Goal: Transaction & Acquisition: Purchase product/service

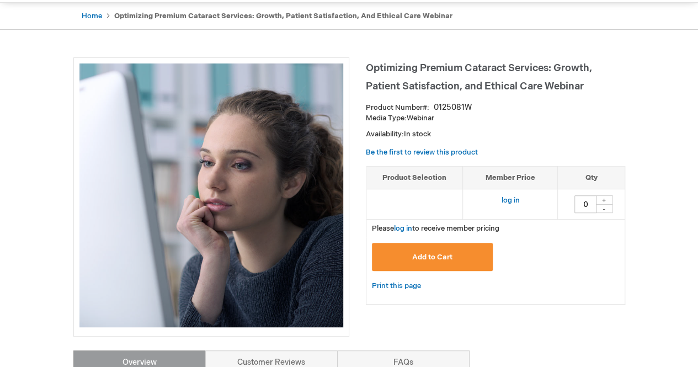
scroll to position [103, 0]
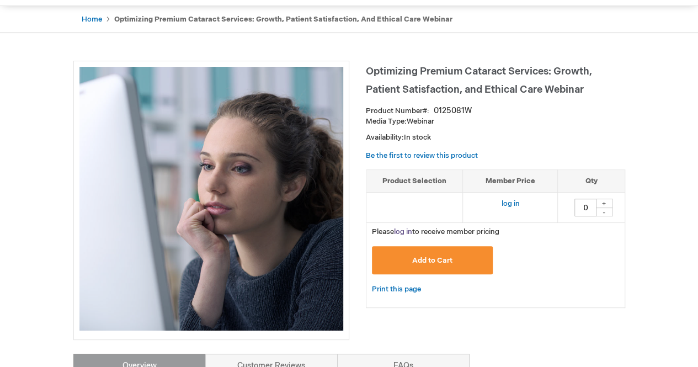
click at [409, 231] on link "log in" at bounding box center [403, 231] width 18 height 9
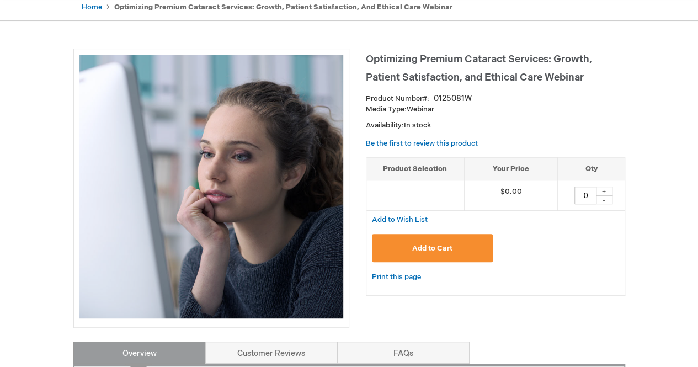
scroll to position [119, 0]
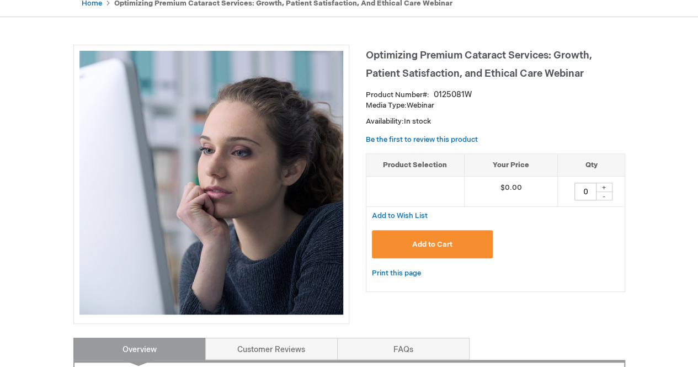
click at [443, 248] on button "Add to Cart" at bounding box center [432, 244] width 121 height 28
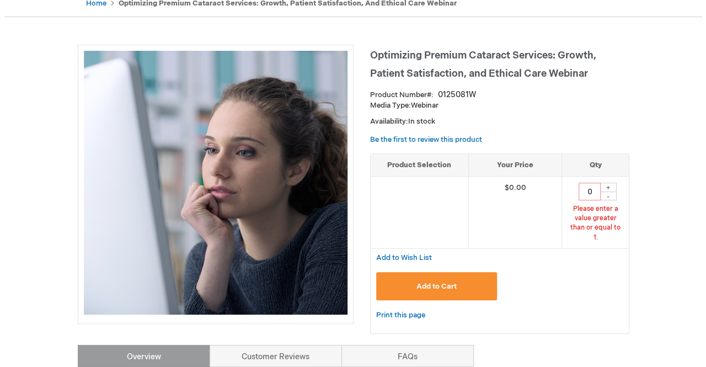
scroll to position [117, 0]
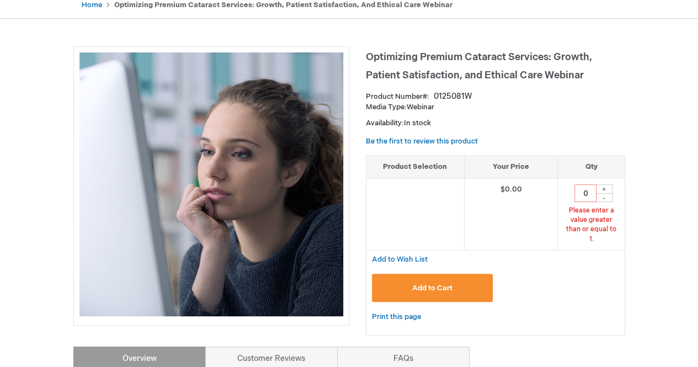
click at [604, 186] on div "+" at bounding box center [604, 188] width 17 height 9
type input "1"
click at [458, 281] on button "Add to Cart" at bounding box center [432, 288] width 121 height 28
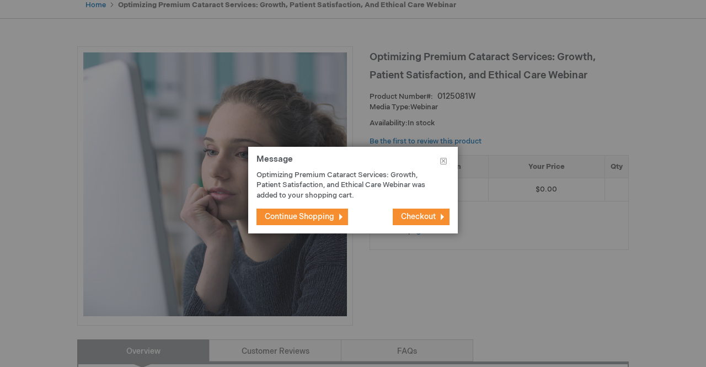
click at [412, 218] on span "Checkout" at bounding box center [418, 216] width 35 height 9
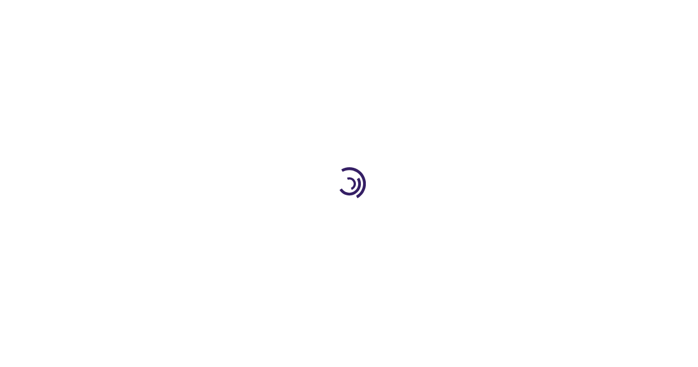
select select "US"
select select "64"
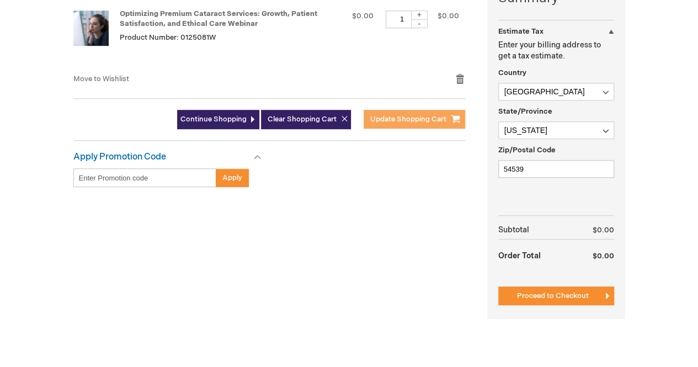
scroll to position [301, 0]
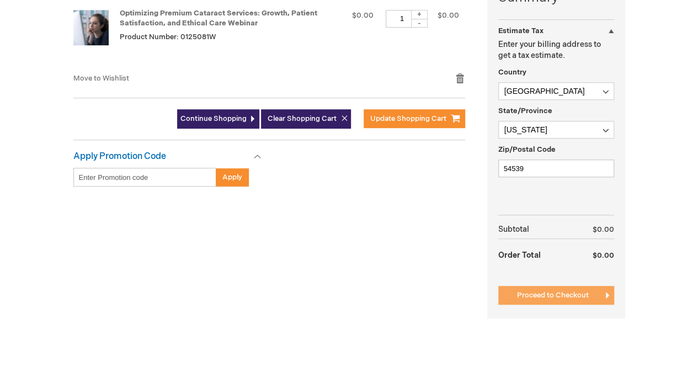
click at [527, 296] on span "Proceed to Checkout" at bounding box center [553, 295] width 72 height 9
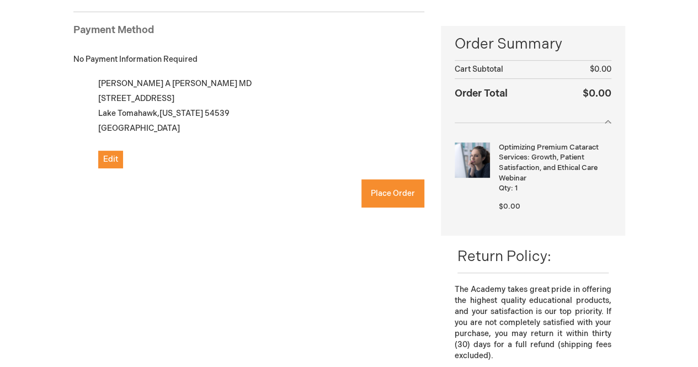
checkbox input "true"
click at [396, 200] on button "Place Order" at bounding box center [392, 193] width 63 height 28
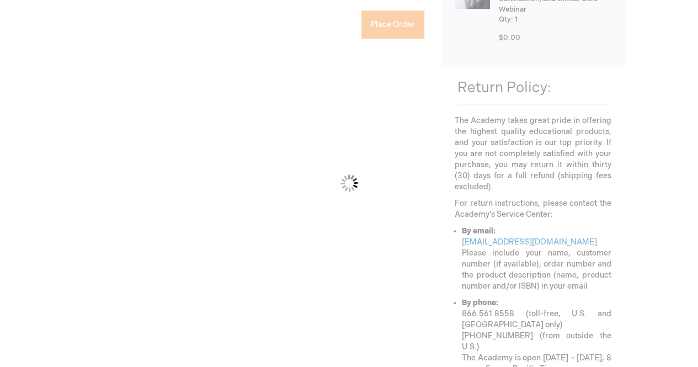
scroll to position [319, 0]
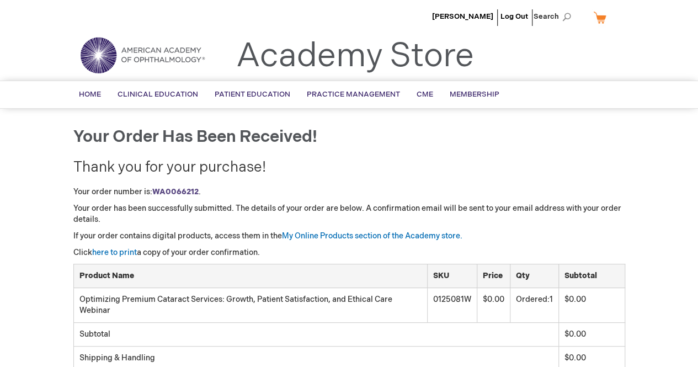
click at [317, 204] on p "Your order has been successfully submitted. The details of your order are below…" at bounding box center [349, 214] width 552 height 22
